Goal: Transaction & Acquisition: Purchase product/service

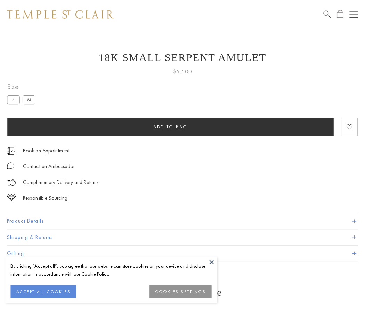
scroll to position [11, 0]
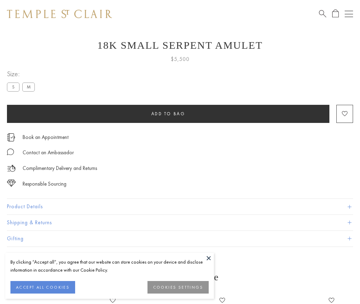
click at [168, 113] on span "Add to bag" at bounding box center [168, 114] width 34 height 6
